Goal: Find specific page/section: Find specific page/section

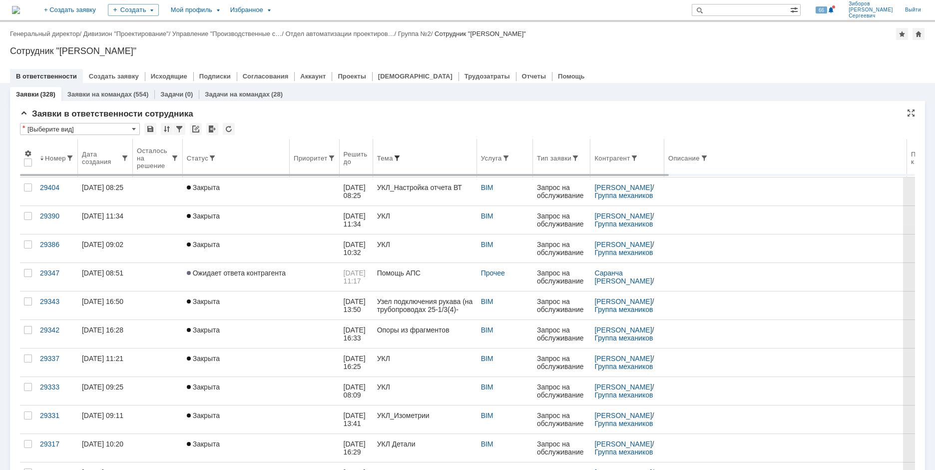
click at [401, 156] on span at bounding box center [397, 158] width 8 height 8
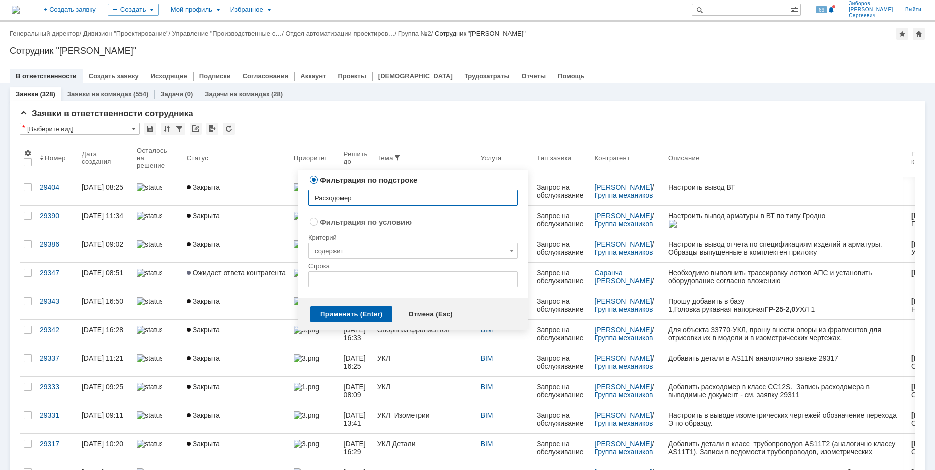
type input "Расходомер"
radio input "false"
radio input "true"
click at [339, 282] on input "text" at bounding box center [413, 279] width 210 height 16
radio input "false"
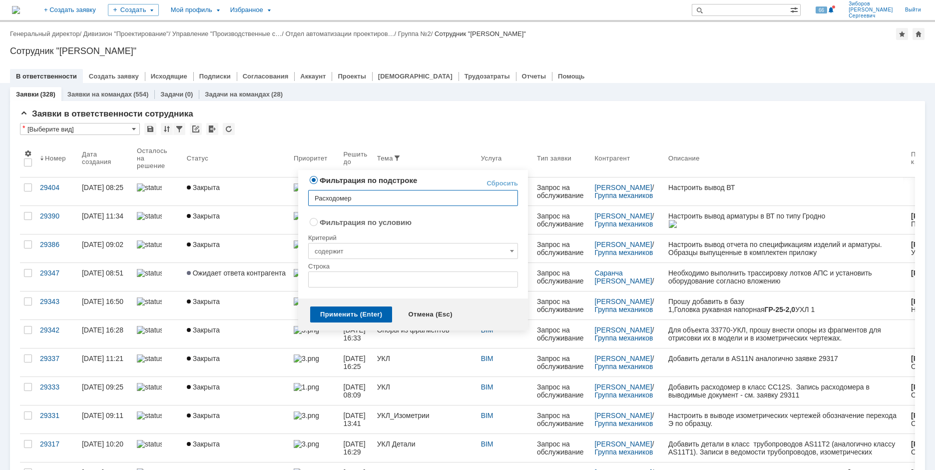
radio input "true"
click at [354, 244] on input "содержит" at bounding box center [413, 251] width 210 height 16
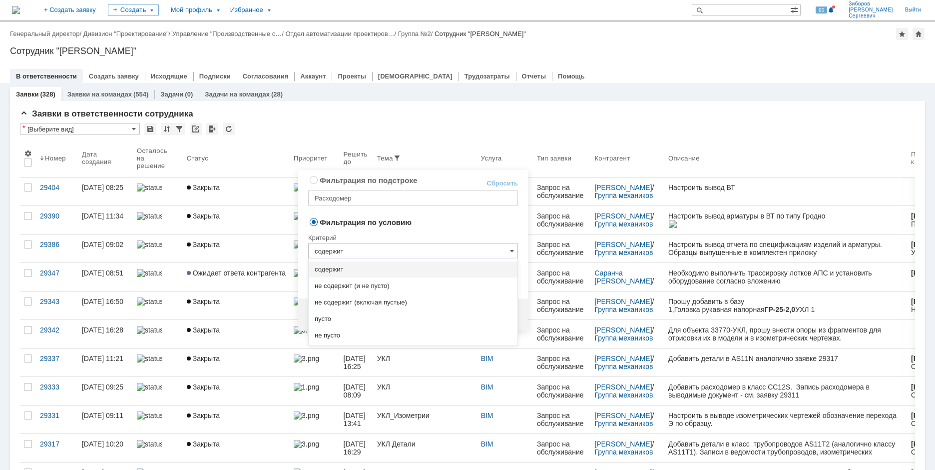
click at [353, 244] on input "содержит" at bounding box center [413, 251] width 210 height 16
click at [357, 247] on input "содержит" at bounding box center [413, 251] width 210 height 16
click at [379, 220] on label "Фильтрация по условию" at bounding box center [366, 222] width 92 height 8
click at [317, 220] on input "Фильтрация по условию" at bounding box center [314, 221] width 6 height 6
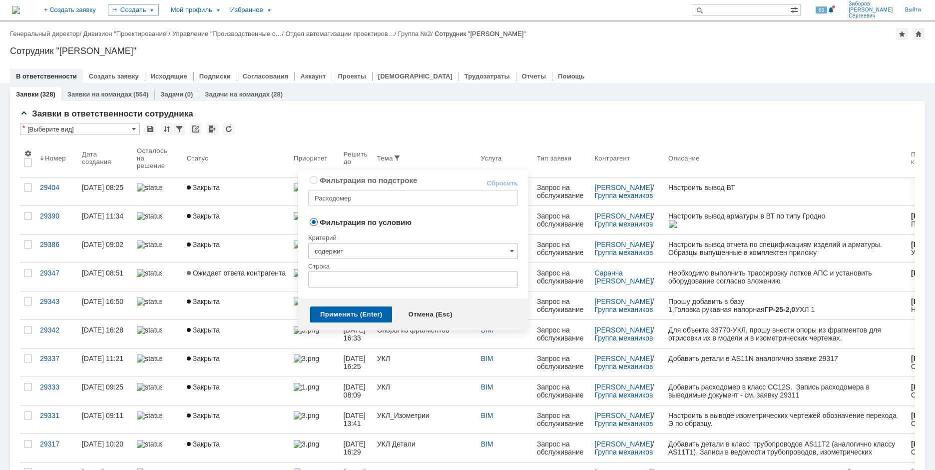
type input "содержит"
click at [347, 281] on input "text" at bounding box center [413, 279] width 210 height 16
type input "Фильтр"
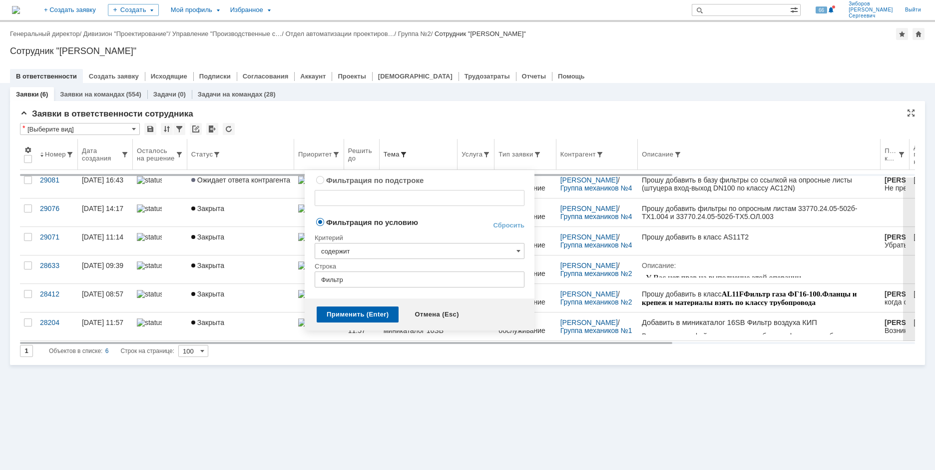
click at [408, 155] on span at bounding box center [404, 154] width 8 height 8
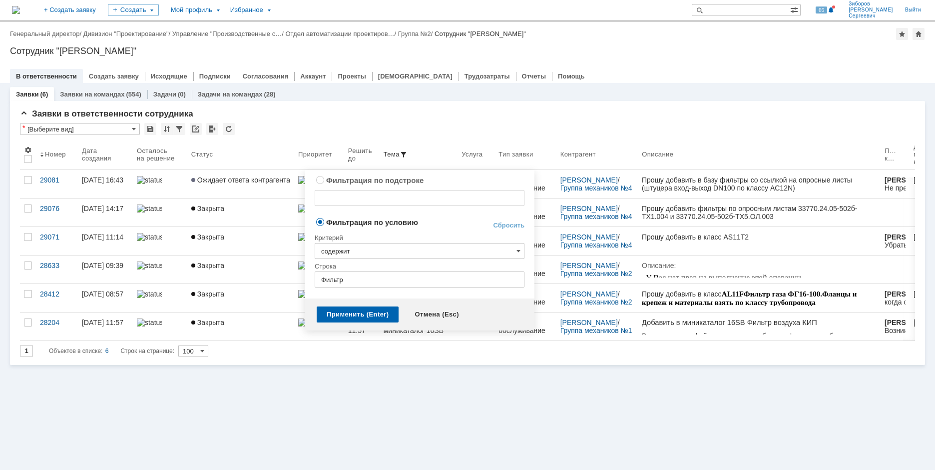
radio input "true"
click at [349, 198] on input "text" at bounding box center [420, 198] width 210 height 16
type input "Расходомер"
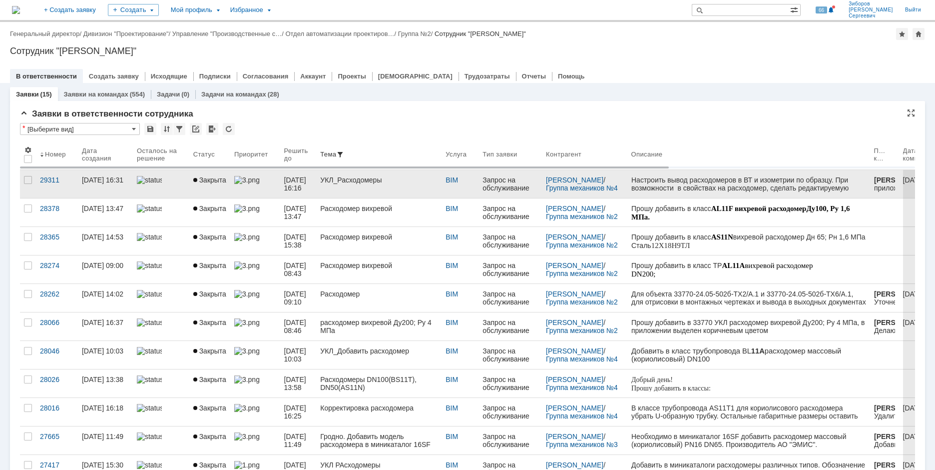
click at [356, 185] on link "УКЛ_Расходомеры" at bounding box center [378, 184] width 125 height 28
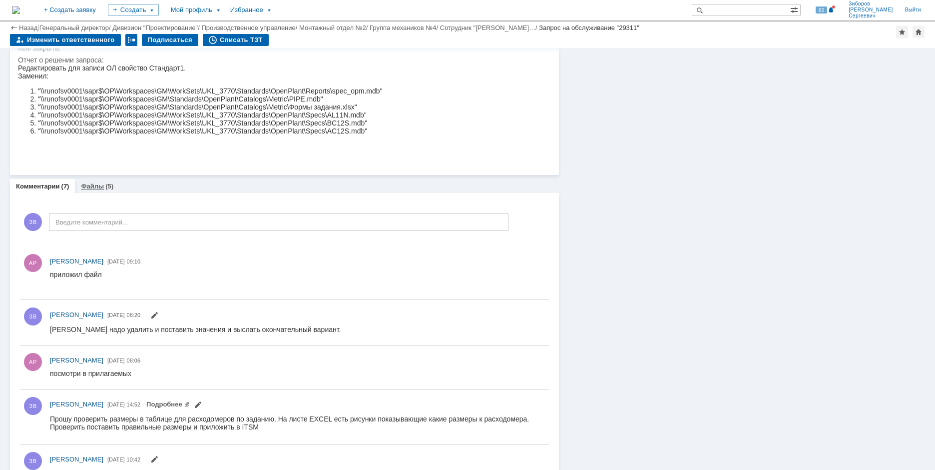
click at [101, 182] on div "Файлы (5)" at bounding box center [97, 186] width 44 height 14
